Goal: Task Accomplishment & Management: Complete application form

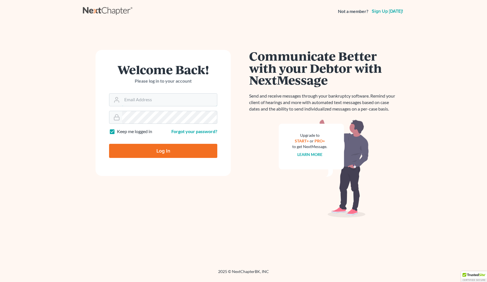
type input "kakki@gourleydebtrelief.com"
click at [163, 150] on input "Log In" at bounding box center [163, 151] width 108 height 14
type input "Thinking..."
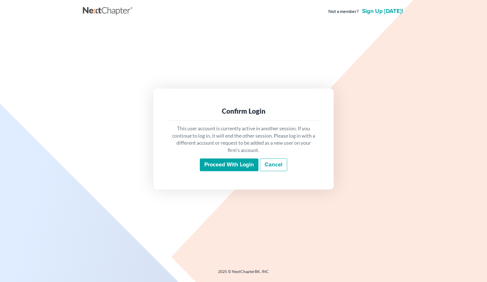
click at [148, 153] on div "Confirm Login This user account is currently active in another session. If you …" at bounding box center [244, 138] width 316 height 101
click at [221, 165] on input "Proceed with login" at bounding box center [229, 164] width 59 height 13
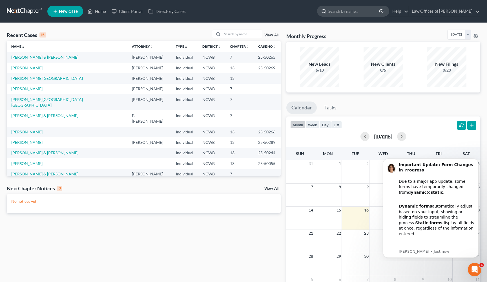
click at [328, 13] on input "search" at bounding box center [354, 11] width 52 height 10
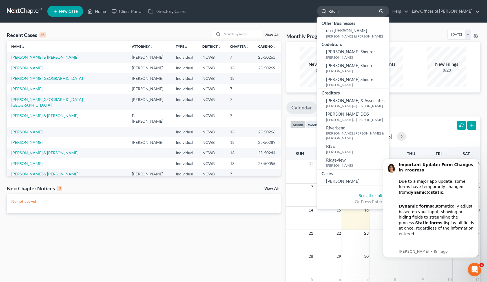
type input "Ritchie"
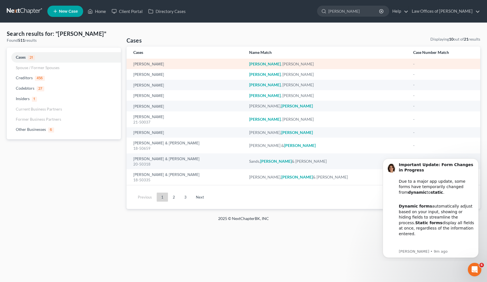
click at [269, 64] on em "Ritchie" at bounding box center [265, 63] width 32 height 5
click at [158, 65] on link "Ritchie, Kimberly" at bounding box center [148, 64] width 31 height 4
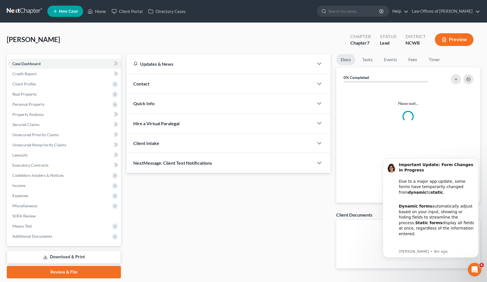
click at [158, 65] on div "Updates & News × North Carolina Western District Notes: Take a look at NextChap…" at bounding box center [229, 113] width 204 height 119
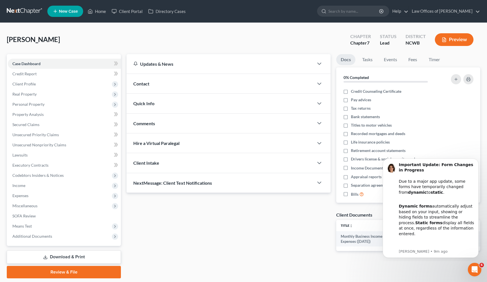
click at [322, 218] on div "Updates & News × North Carolina Western District Notes: Take a look at NextChap…" at bounding box center [229, 157] width 210 height 206
click at [476, 162] on button "Dismiss notification" at bounding box center [476, 159] width 7 height 7
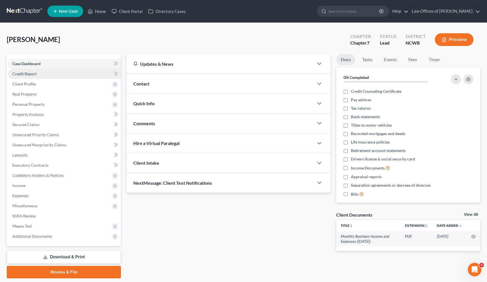
click at [37, 74] on link "Credit Report" at bounding box center [64, 74] width 113 height 10
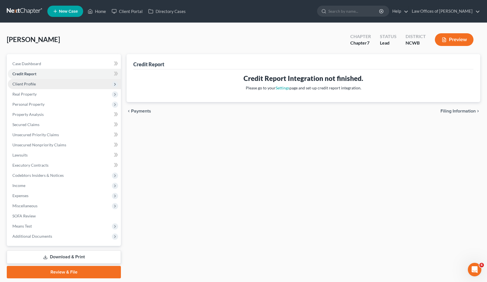
click at [38, 84] on span "Client Profile" at bounding box center [64, 84] width 113 height 10
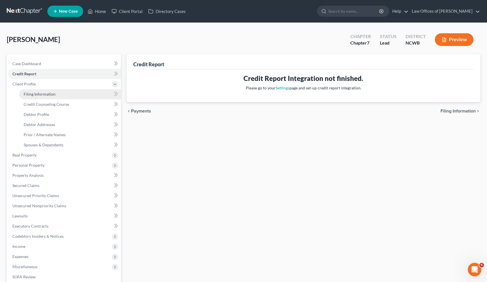
click at [38, 97] on link "Filing Information" at bounding box center [70, 94] width 102 height 10
select select "0"
select select "28"
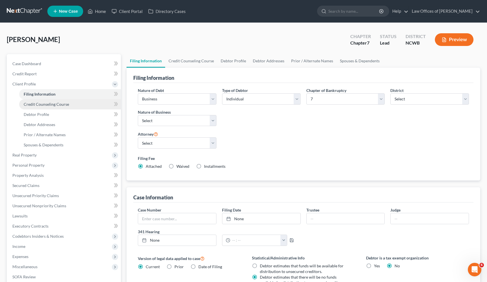
click at [38, 106] on span "Credit Counseling Course" at bounding box center [46, 104] width 45 height 5
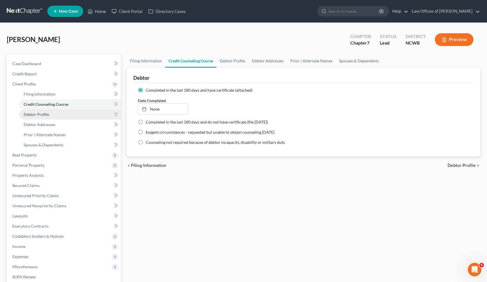
click at [37, 114] on span "Debtor Profile" at bounding box center [36, 114] width 25 height 5
select select "1"
select select "2"
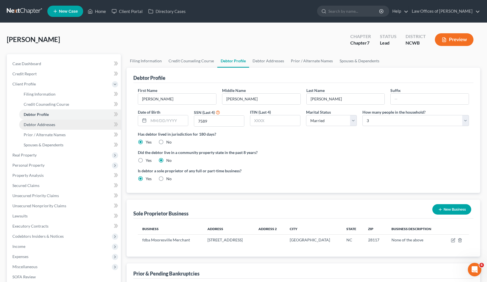
click at [38, 125] on span "Debtor Addresses" at bounding box center [40, 124] width 32 height 5
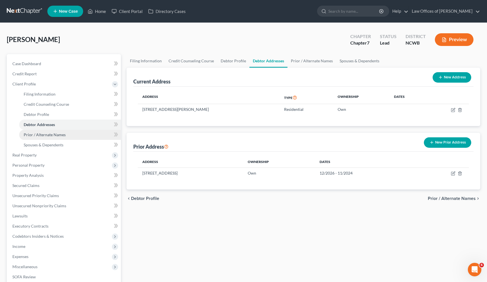
click at [37, 133] on span "Prior / Alternate Names" at bounding box center [45, 134] width 42 height 5
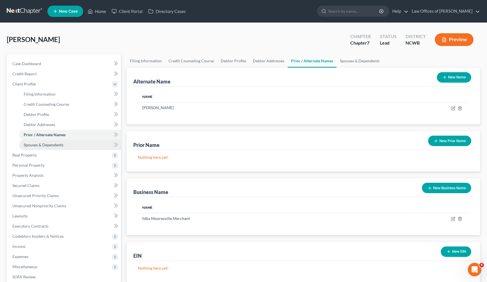
click at [38, 143] on span "Spouses & Dependents" at bounding box center [44, 144] width 40 height 5
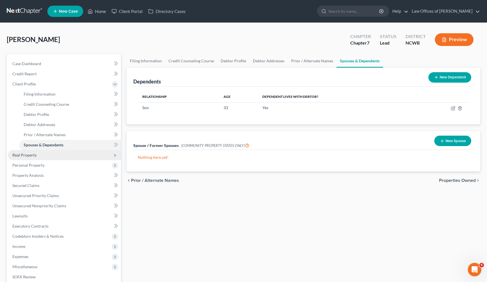
click at [37, 154] on span "Real Property" at bounding box center [64, 155] width 113 height 10
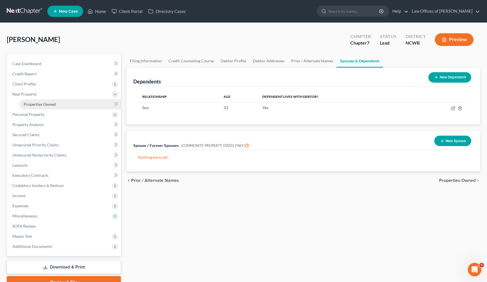
click at [36, 104] on span "Properties Owned" at bounding box center [40, 104] width 32 height 5
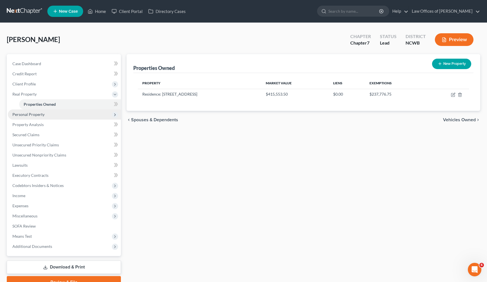
click at [32, 114] on span "Personal Property" at bounding box center [28, 114] width 32 height 5
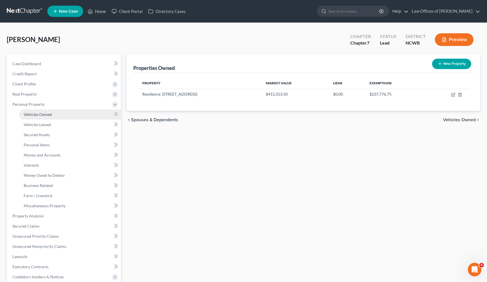
click at [33, 114] on span "Vehicles Owned" at bounding box center [38, 114] width 28 height 5
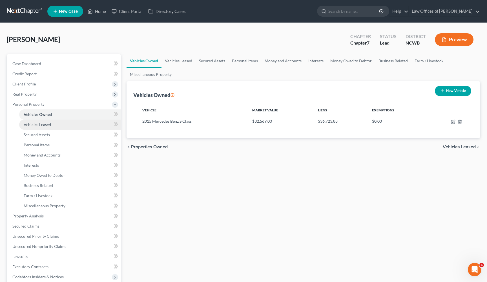
click at [33, 125] on span "Vehicles Leased" at bounding box center [37, 124] width 27 height 5
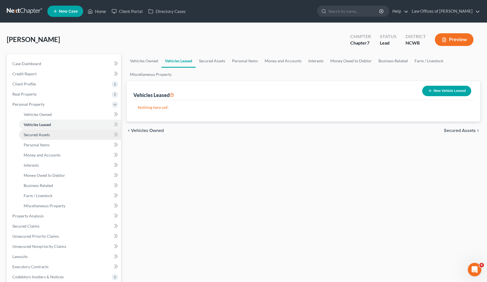
click at [39, 136] on span "Secured Assets" at bounding box center [37, 134] width 26 height 5
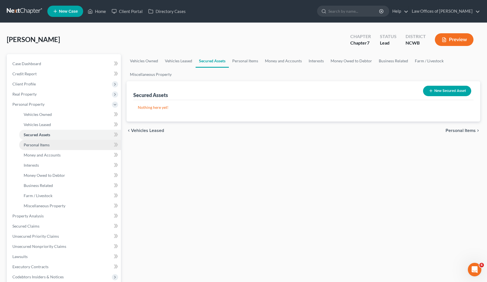
click at [39, 144] on span "Personal Items" at bounding box center [37, 144] width 26 height 5
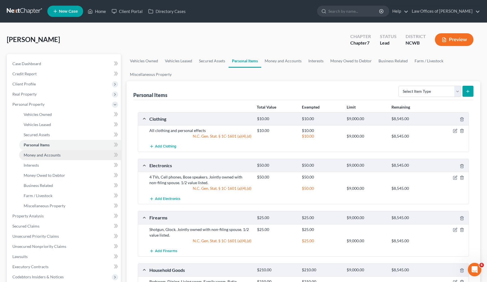
click at [41, 156] on span "Money and Accounts" at bounding box center [42, 154] width 37 height 5
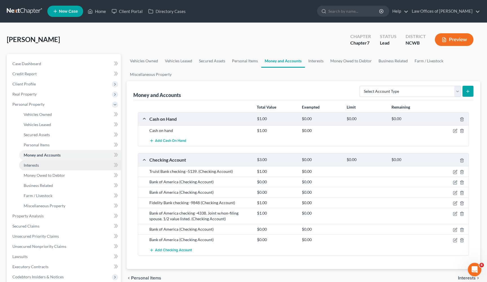
click at [40, 167] on link "Interests" at bounding box center [70, 165] width 102 height 10
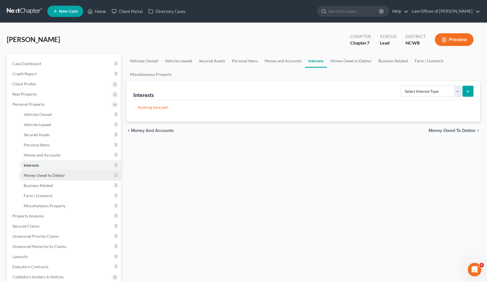
click at [39, 177] on span "Money Owed to Debtor" at bounding box center [44, 175] width 41 height 5
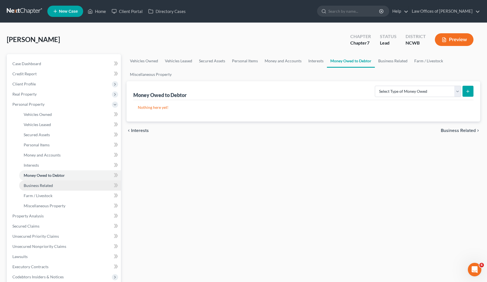
click at [40, 187] on span "Business Related" at bounding box center [38, 185] width 29 height 5
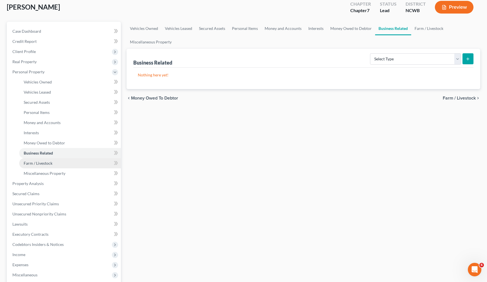
scroll to position [44, 0]
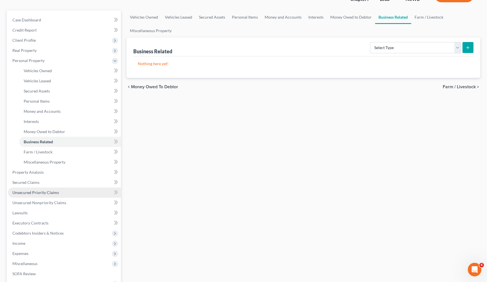
click at [43, 192] on span "Unsecured Priority Claims" at bounding box center [35, 192] width 46 height 5
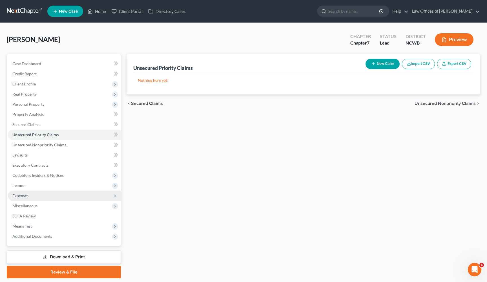
click at [38, 195] on span "Expenses" at bounding box center [64, 195] width 113 height 10
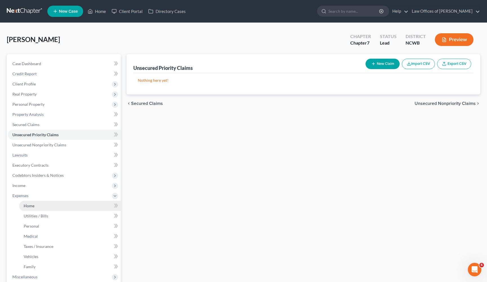
click at [36, 205] on link "Home" at bounding box center [70, 206] width 102 height 10
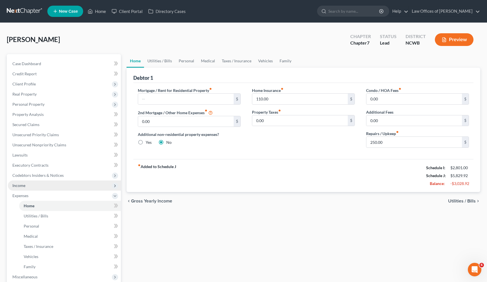
click at [35, 187] on span "Income" at bounding box center [64, 185] width 113 height 10
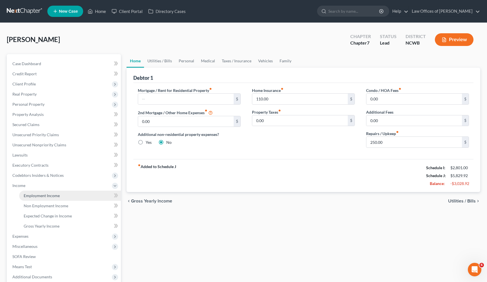
click at [34, 196] on span "Employment Income" at bounding box center [42, 195] width 36 height 5
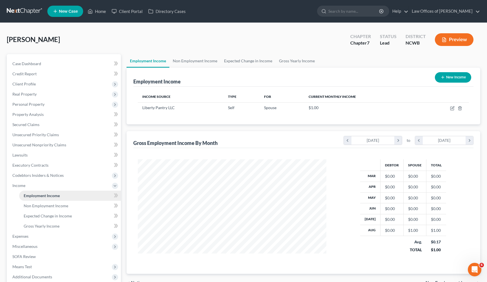
scroll to position [101, 200]
